Goal: Contribute content: Contribute content

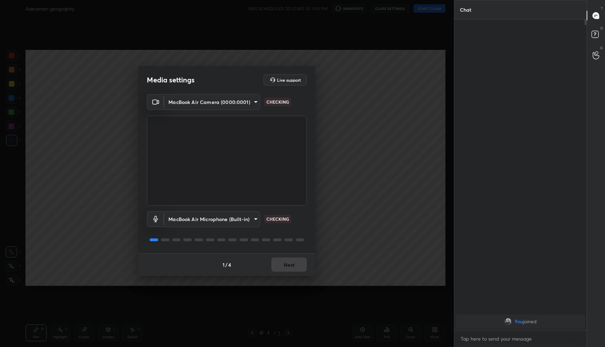
scroll to position [326, 130]
click at [292, 266] on button "Next" at bounding box center [289, 265] width 35 height 14
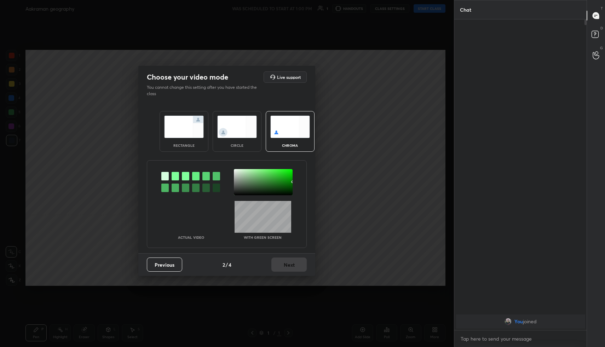
click at [176, 126] on img at bounding box center [184, 127] width 40 height 22
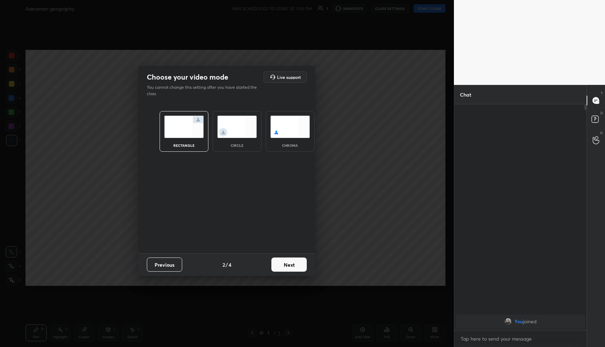
scroll to position [2, 2]
click at [292, 268] on button "Next" at bounding box center [289, 265] width 35 height 14
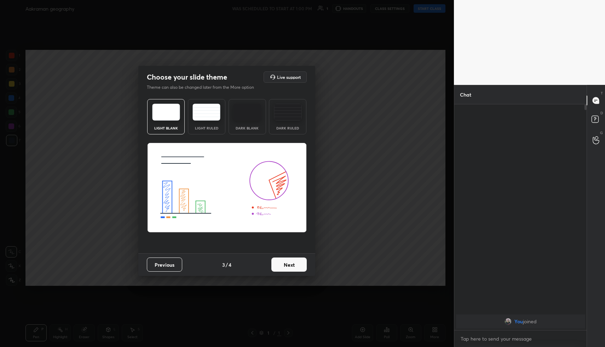
click at [304, 264] on button "Next" at bounding box center [289, 265] width 35 height 14
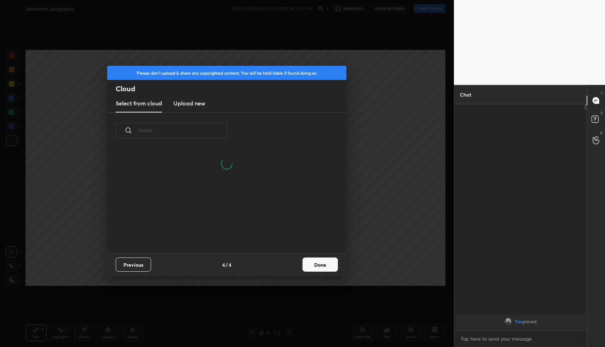
click at [324, 264] on button "Done" at bounding box center [320, 265] width 35 height 14
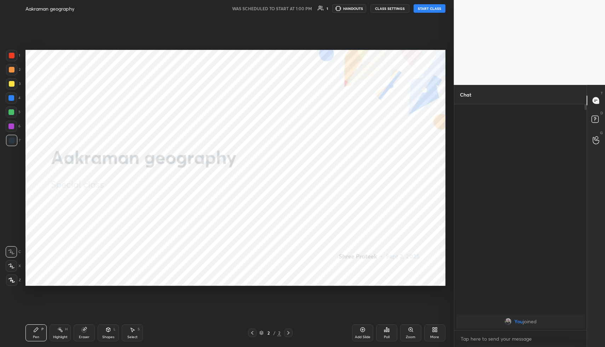
click at [432, 11] on button "START CLASS" at bounding box center [430, 8] width 32 height 8
click at [354, 9] on icon "button" at bounding box center [351, 9] width 6 height 6
click at [438, 330] on div "More" at bounding box center [435, 333] width 21 height 17
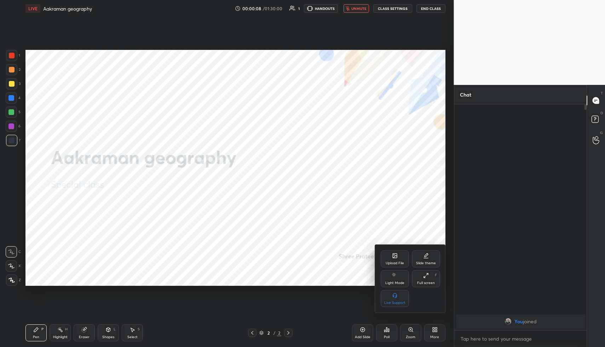
click at [396, 255] on icon at bounding box center [395, 256] width 4 height 4
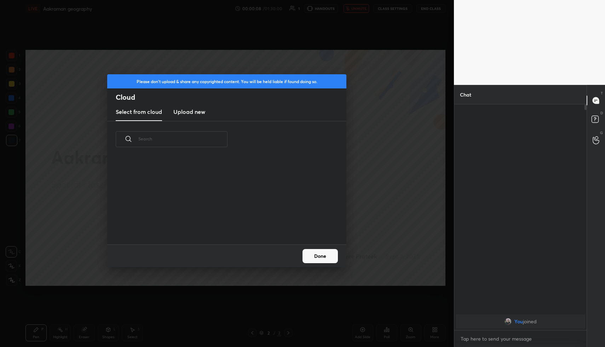
scroll to position [87, 227]
click at [193, 113] on h3 "Upload new" at bounding box center [189, 112] width 32 height 8
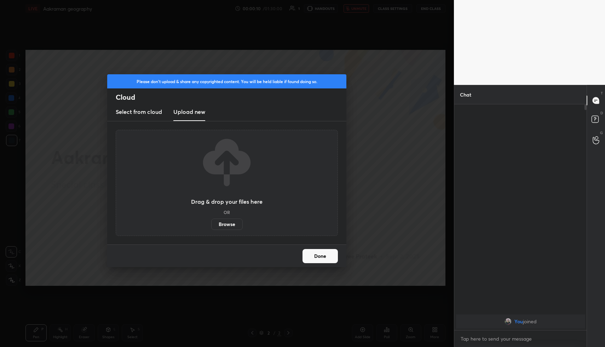
click at [229, 223] on label "Browse" at bounding box center [227, 224] width 32 height 11
click at [211, 223] on input "Browse" at bounding box center [211, 224] width 0 height 11
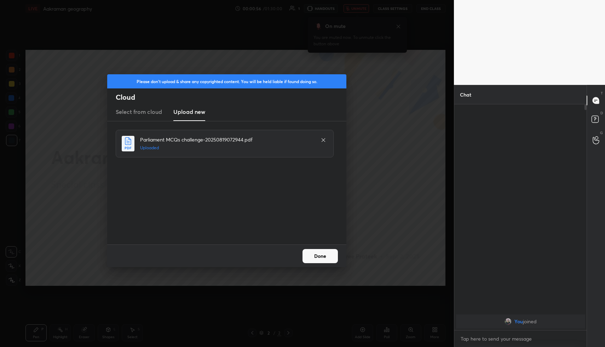
click at [320, 139] on div at bounding box center [323, 140] width 8 height 8
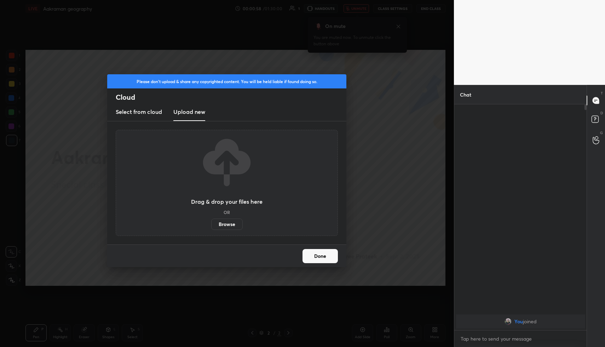
click at [224, 226] on label "Browse" at bounding box center [227, 224] width 32 height 11
click at [211, 226] on input "Browse" at bounding box center [211, 224] width 0 height 11
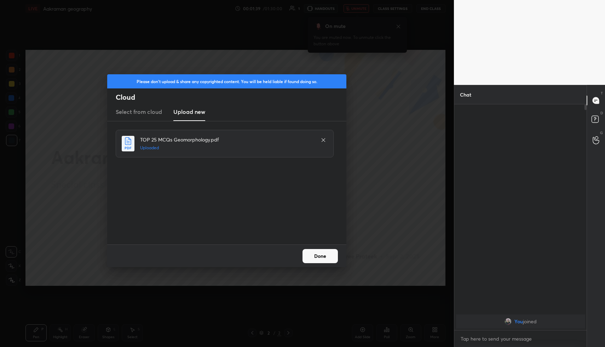
click at [321, 255] on button "Done" at bounding box center [320, 256] width 35 height 14
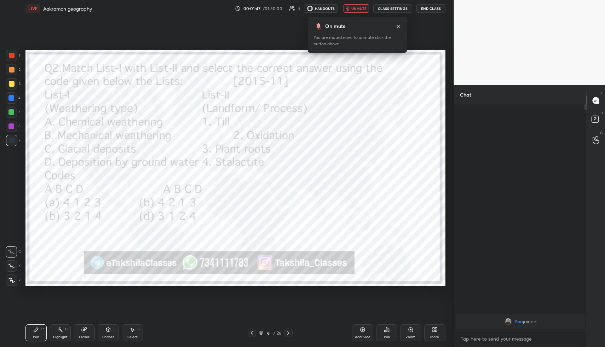
click at [386, 331] on icon at bounding box center [386, 330] width 1 height 4
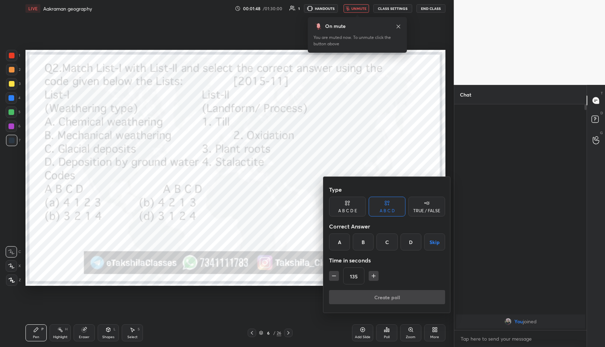
click at [407, 239] on div "D" at bounding box center [411, 242] width 21 height 17
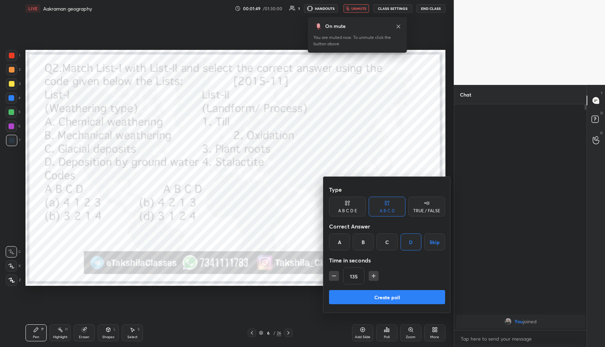
click at [373, 295] on button "Create poll" at bounding box center [387, 297] width 116 height 14
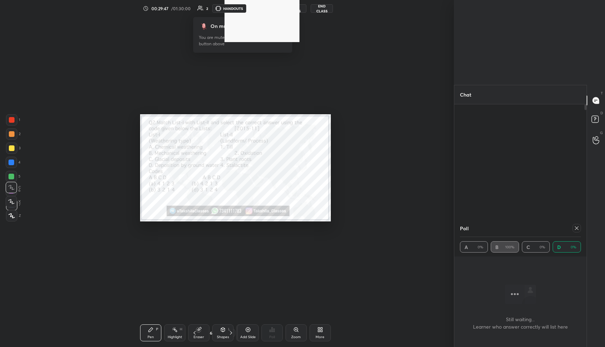
scroll to position [2, 2]
